Goal: Find specific page/section: Find specific page/section

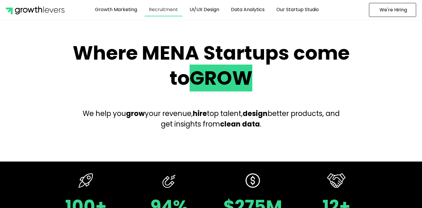
click at [164, 8] on link "Recruitment" at bounding box center [163, 9] width 38 height 13
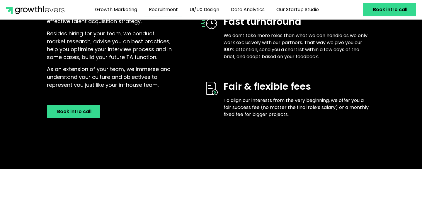
scroll to position [587, 0]
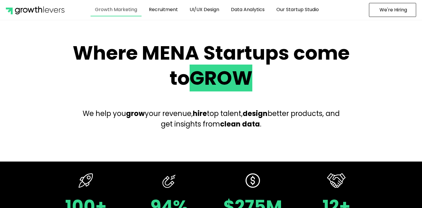
click at [117, 9] on link "Growth Marketing" at bounding box center [115, 9] width 51 height 13
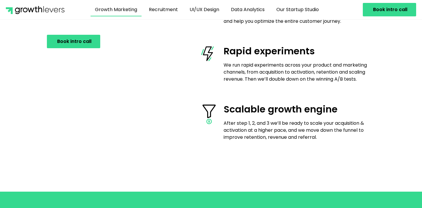
scroll to position [909, 0]
